Goal: Transaction & Acquisition: Purchase product/service

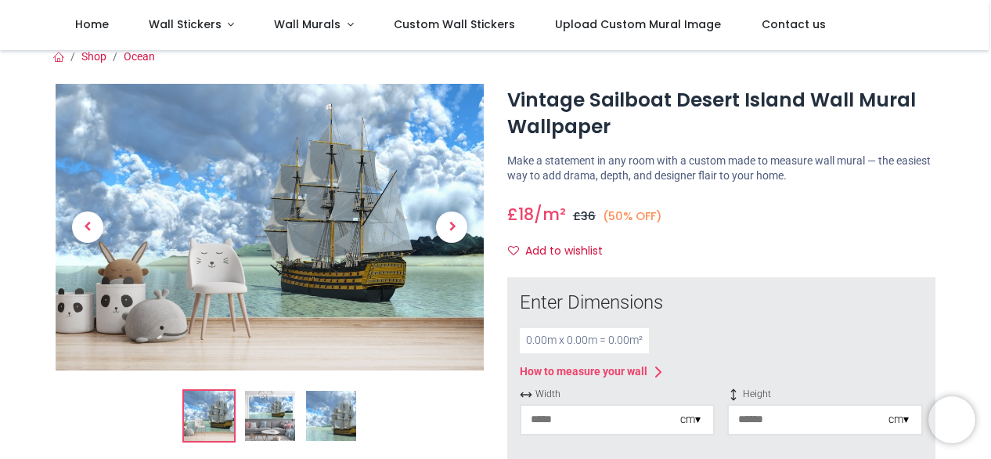
scroll to position [16, 0]
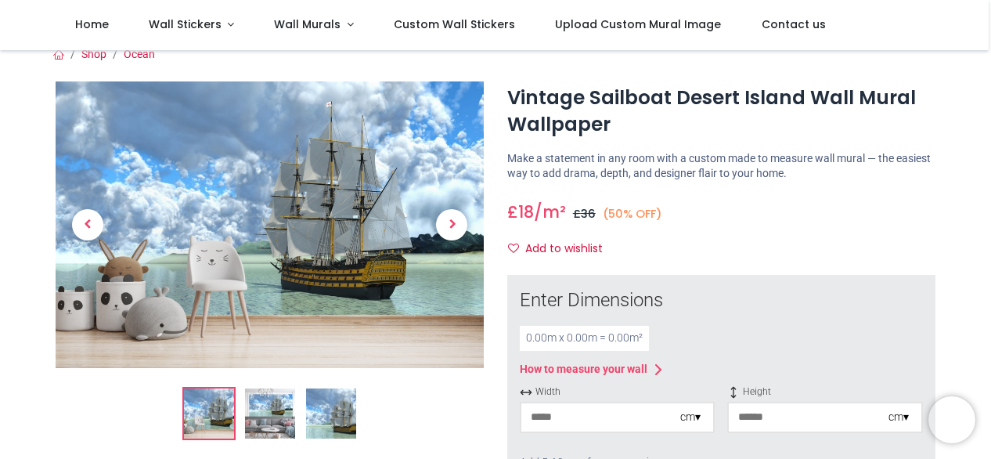
click at [276, 414] on img at bounding box center [270, 413] width 50 height 50
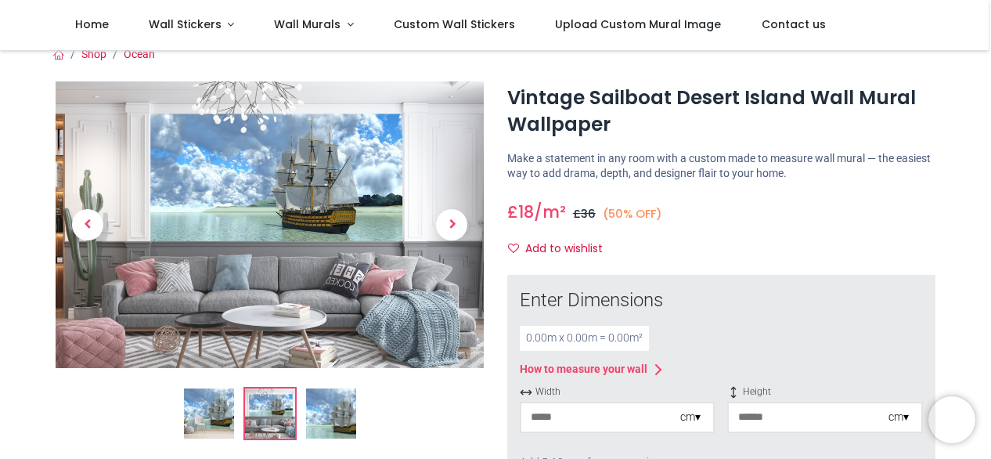
click at [329, 409] on img at bounding box center [331, 413] width 50 height 50
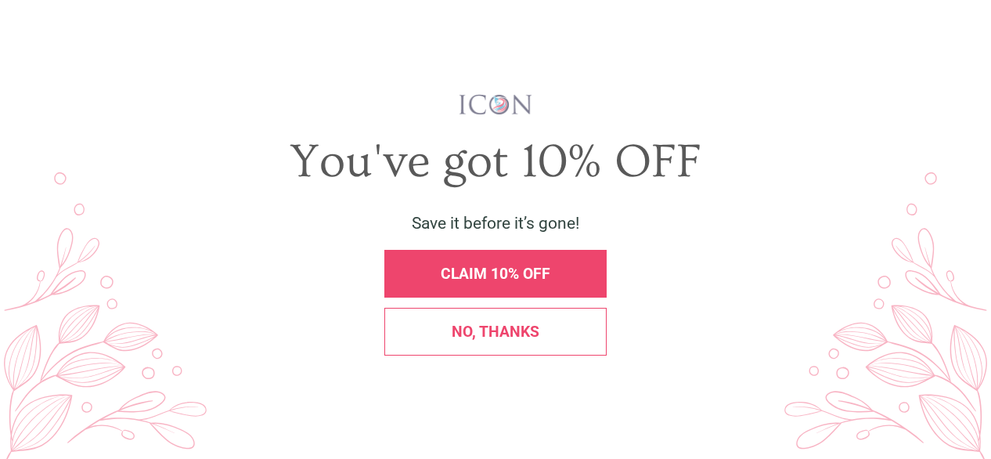
scroll to position [0, 0]
click at [562, 317] on div "No, thanks" at bounding box center [496, 332] width 222 height 48
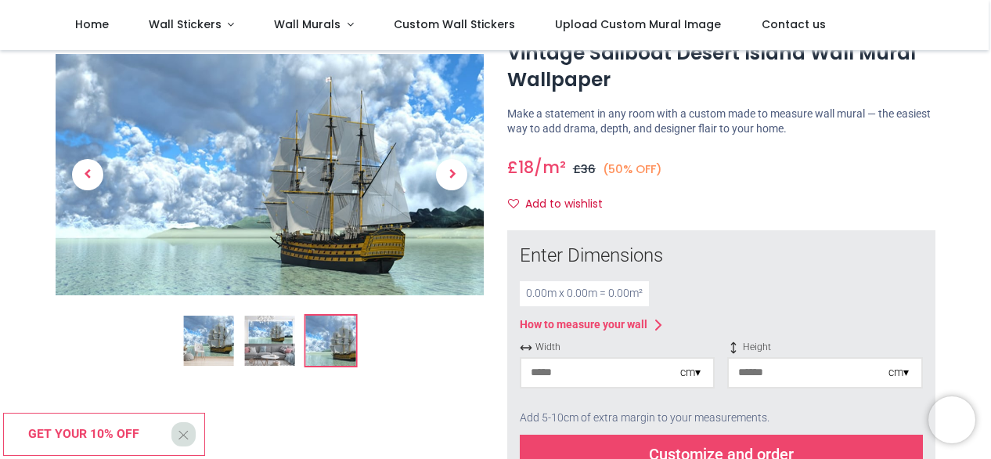
scroll to position [70, 0]
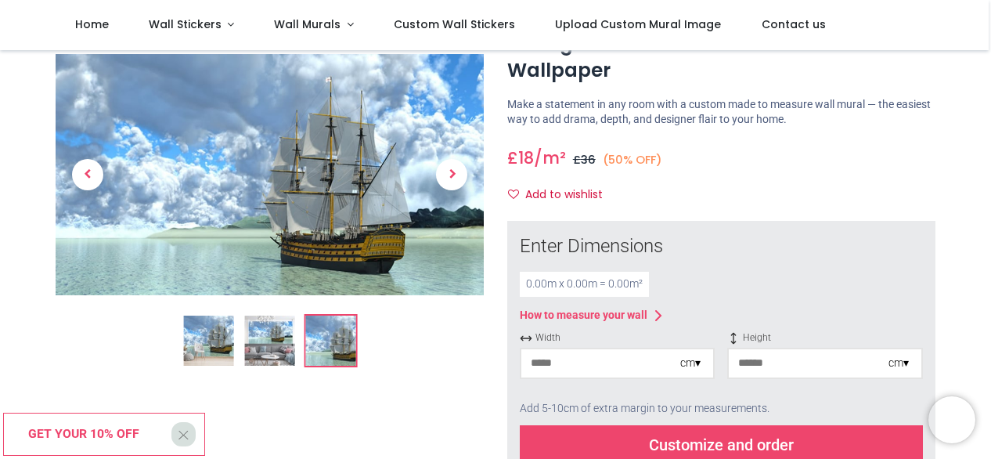
click at [584, 369] on input "number" at bounding box center [601, 363] width 159 height 28
click at [694, 364] on div "cm ▾" at bounding box center [691, 364] width 20 height 16
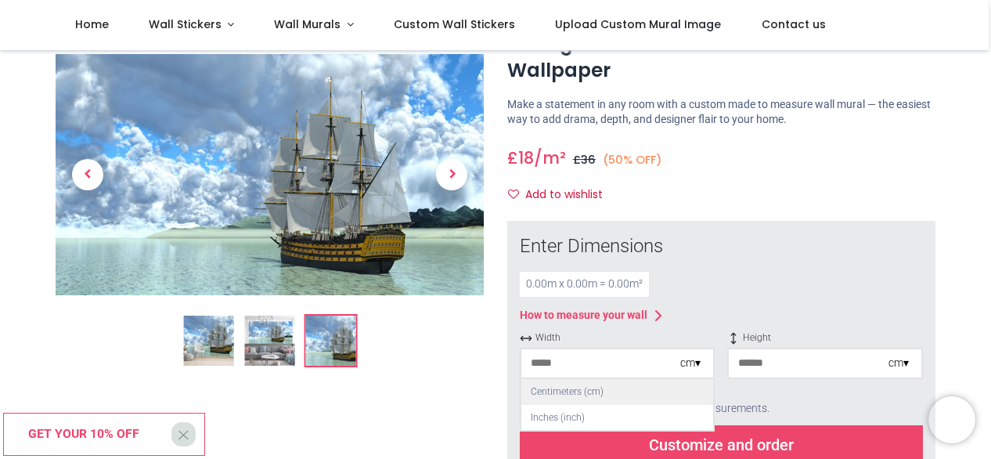
click at [583, 389] on div "Centimeters (cm)" at bounding box center [618, 392] width 192 height 26
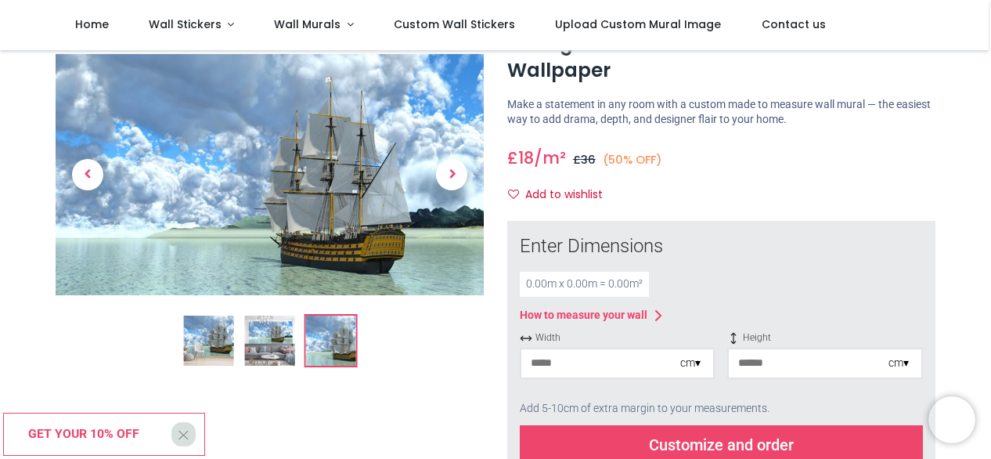
click at [567, 361] on input "number" at bounding box center [601, 363] width 159 height 28
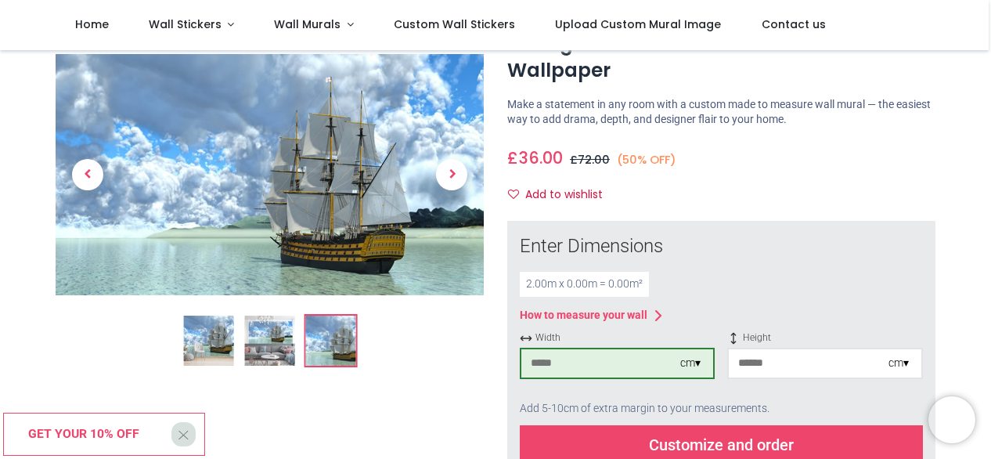
type input "***"
click at [772, 364] on input "number" at bounding box center [808, 363] width 159 height 28
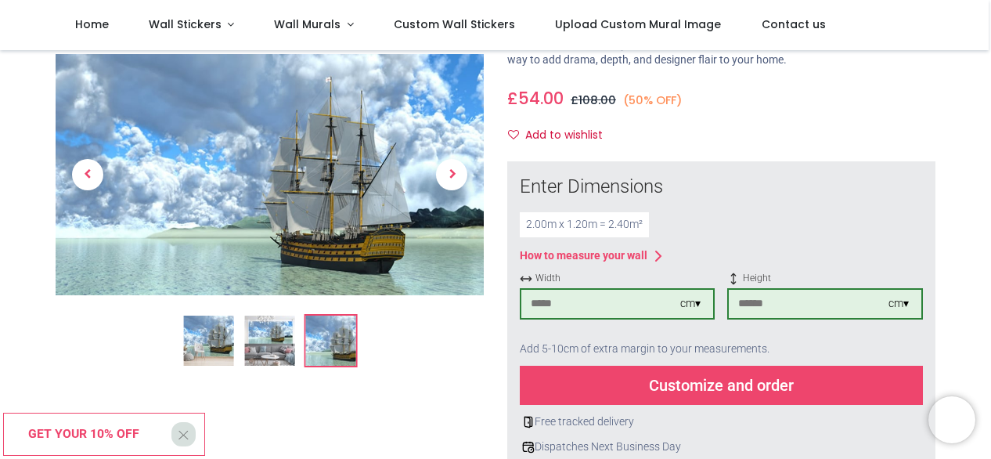
scroll to position [131, 0]
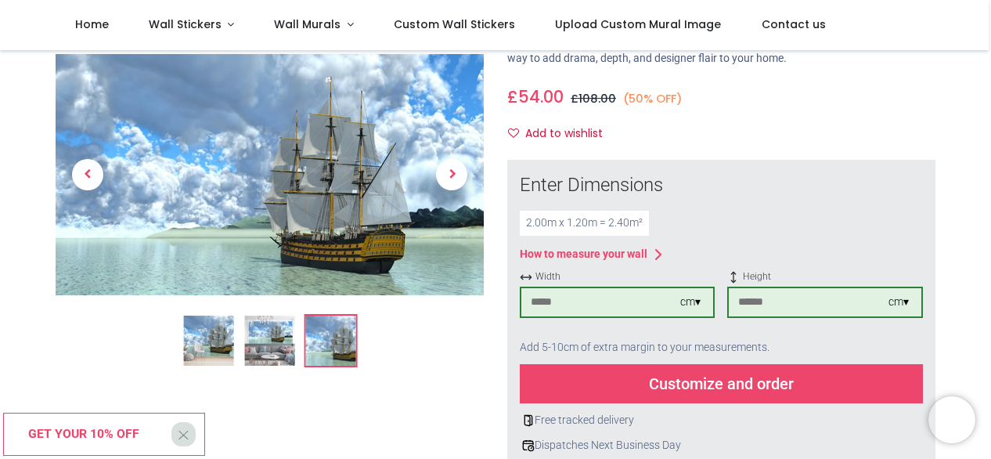
type input "***"
click at [695, 381] on div "Customize and order" at bounding box center [721, 383] width 403 height 39
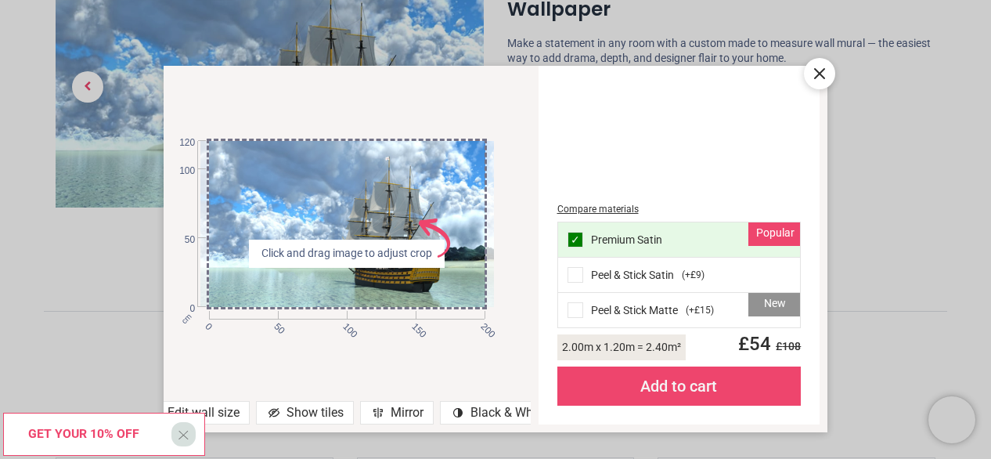
click at [820, 72] on icon at bounding box center [819, 73] width 9 height 9
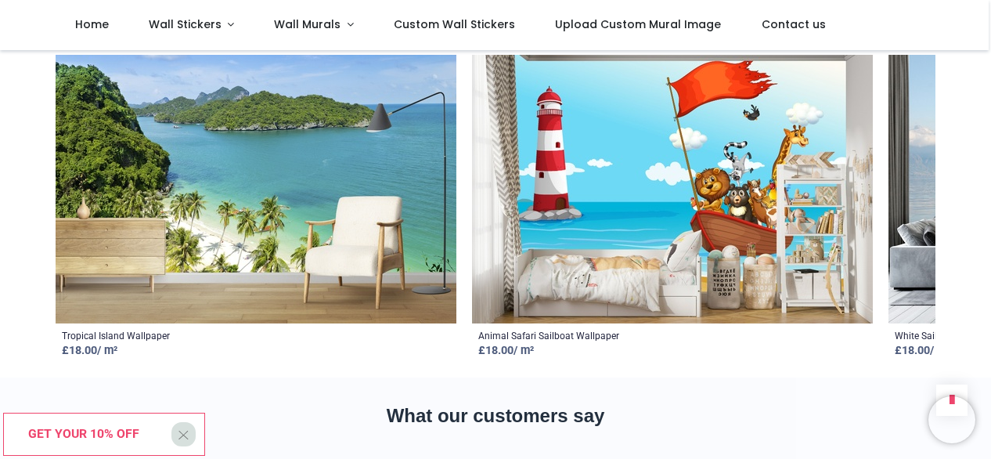
scroll to position [2205, 0]
